Goal: Information Seeking & Learning: Learn about a topic

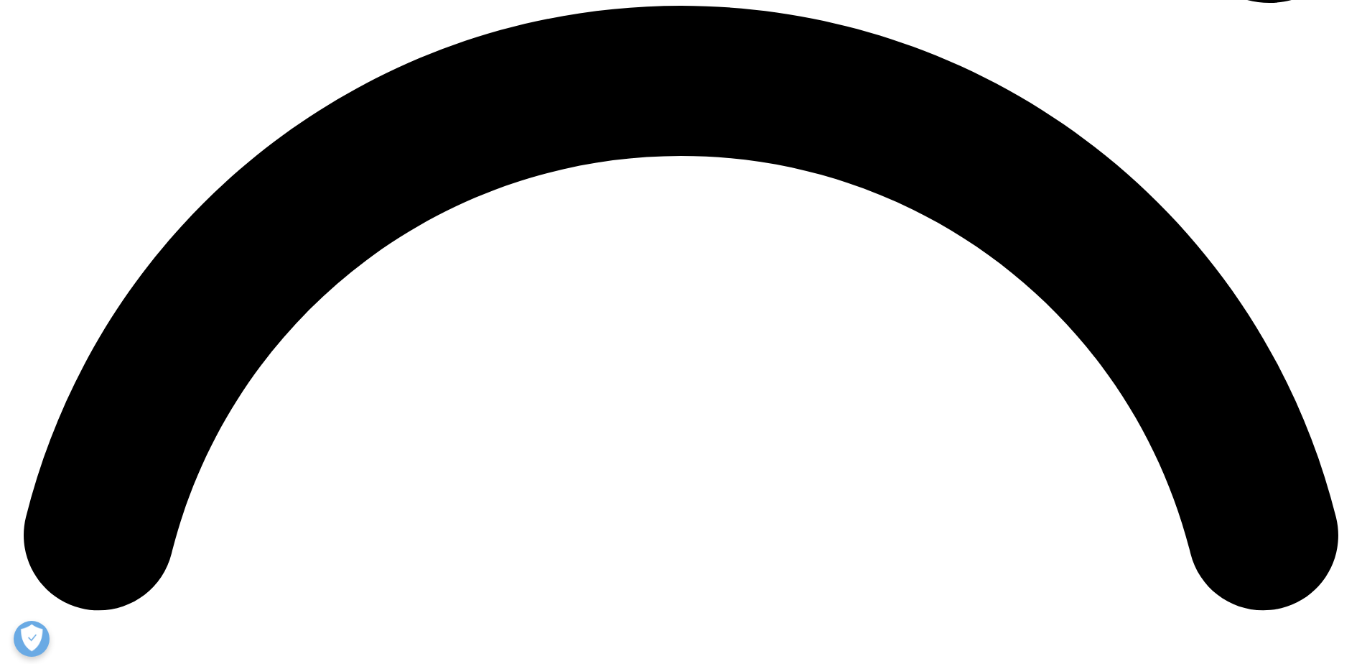
scroll to position [2729, 0]
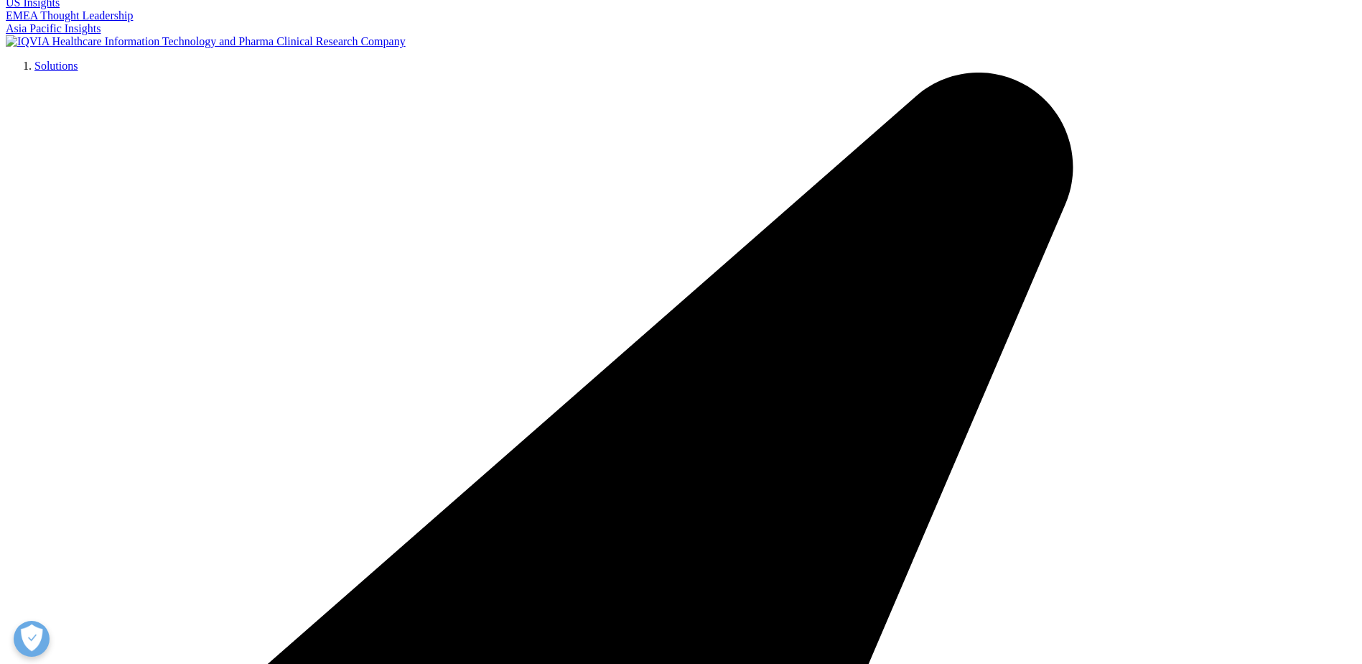
scroll to position [4254, 0]
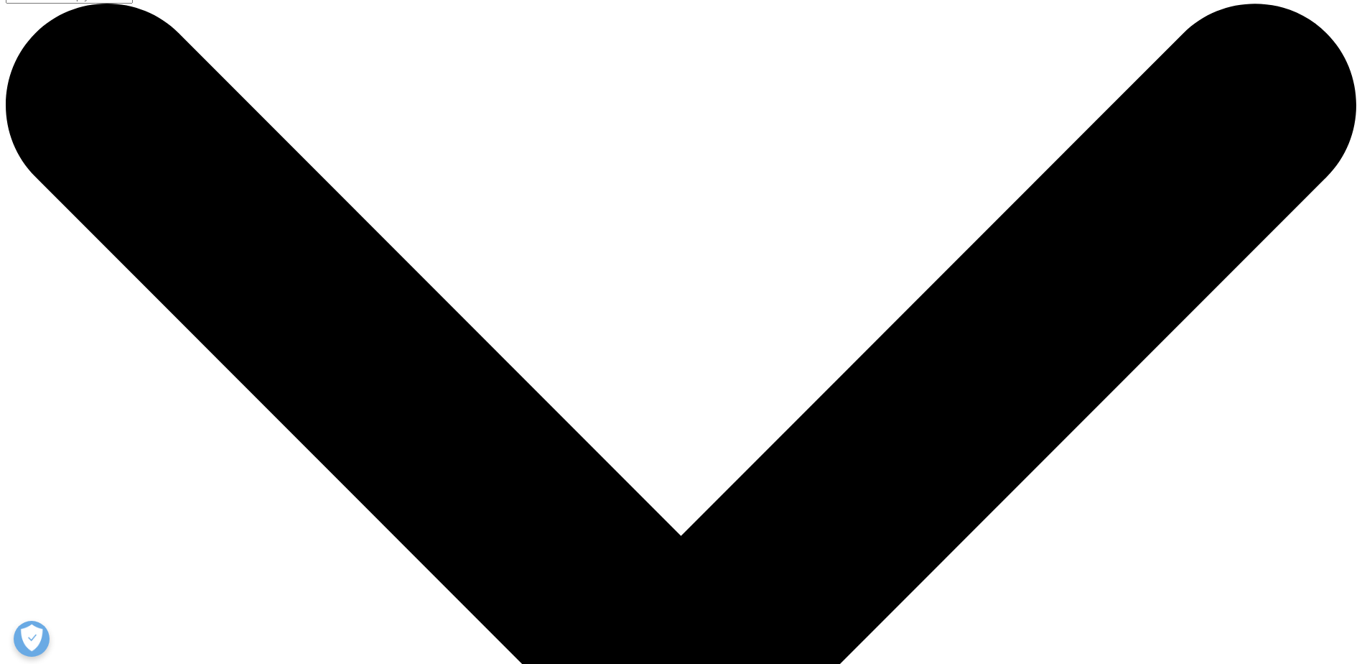
scroll to position [0, 0]
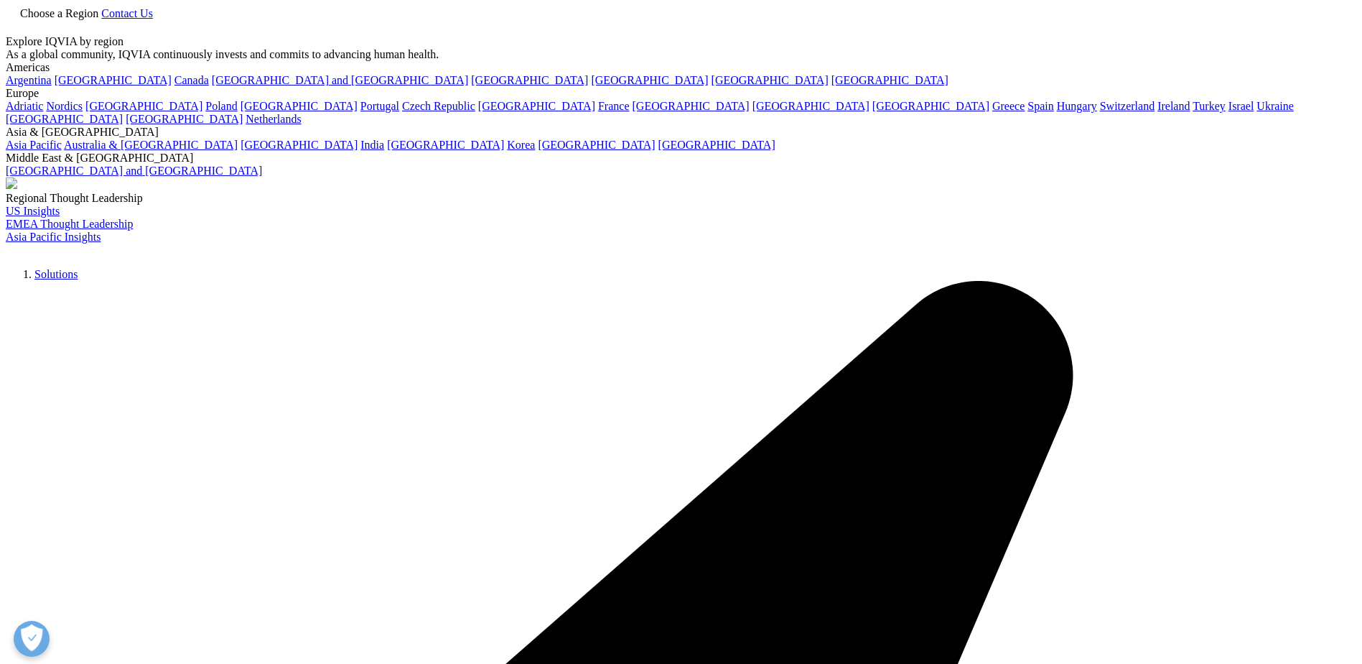
scroll to position [794, 847]
